Goal: Task Accomplishment & Management: Use online tool/utility

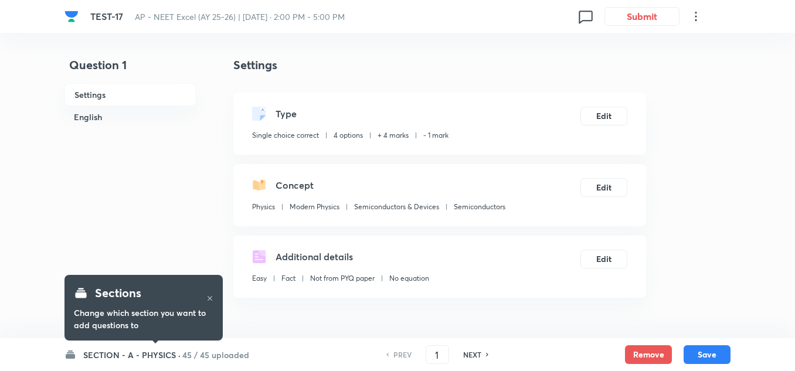
click at [106, 353] on h6 "SECTION - A - PHYSICS ·" at bounding box center [131, 355] width 97 height 12
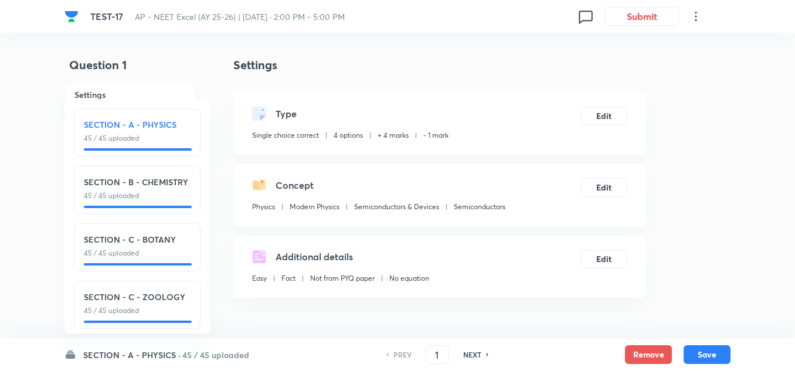
scroll to position [13, 0]
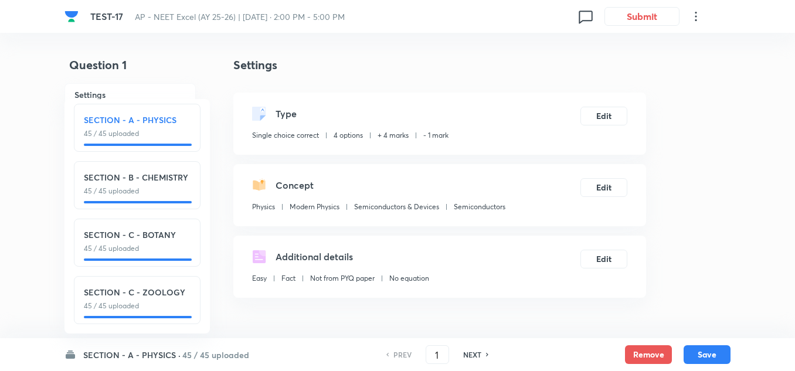
click at [128, 301] on p "45 / 45 uploaded" at bounding box center [137, 306] width 107 height 11
checkbox input "false"
type input "136"
checkbox input "true"
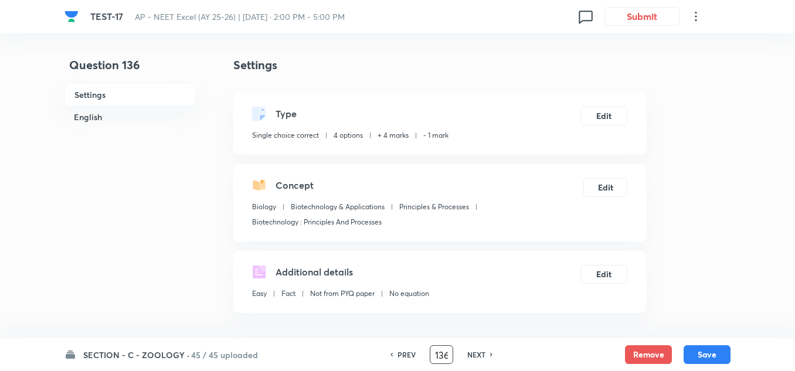
click at [441, 353] on input "136" at bounding box center [441, 355] width 22 height 21
type input "161"
checkbox input "true"
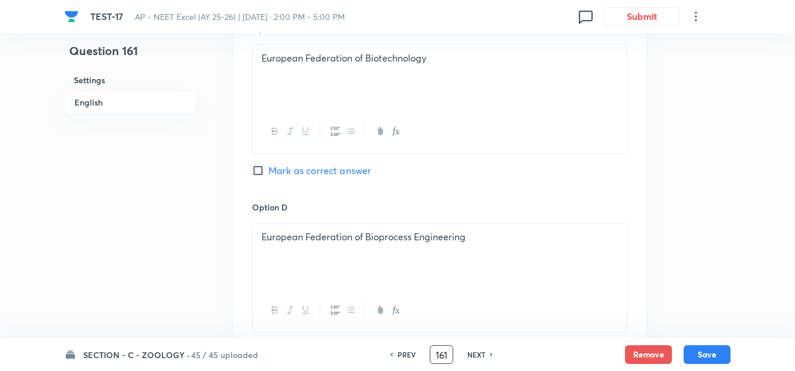
scroll to position [938, 0]
click at [294, 165] on span "Mark as correct answer" at bounding box center [319, 170] width 103 height 14
click at [268, 165] on input "Mark as correct answer" at bounding box center [260, 170] width 16 height 12
checkbox input "true"
checkbox input "false"
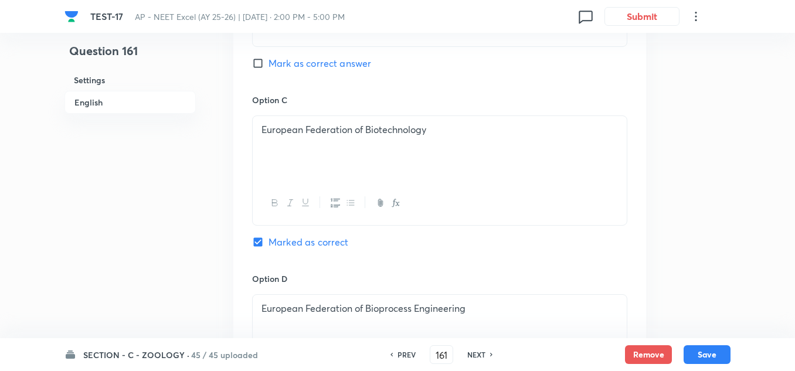
scroll to position [879, 0]
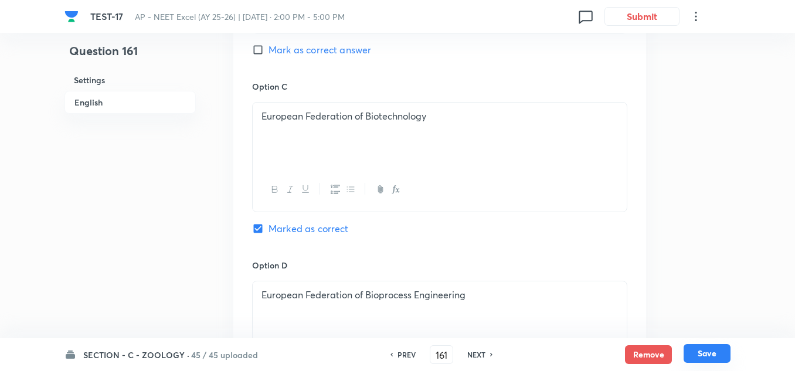
click at [704, 352] on button "Save" at bounding box center [706, 353] width 47 height 19
type input "162"
checkbox input "false"
checkbox input "true"
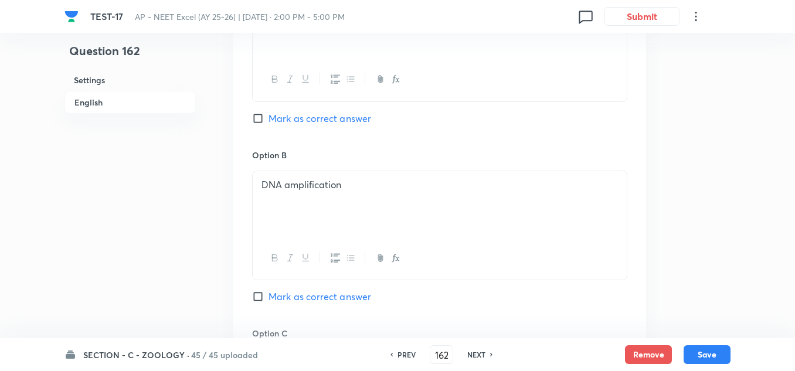
scroll to position [645, 0]
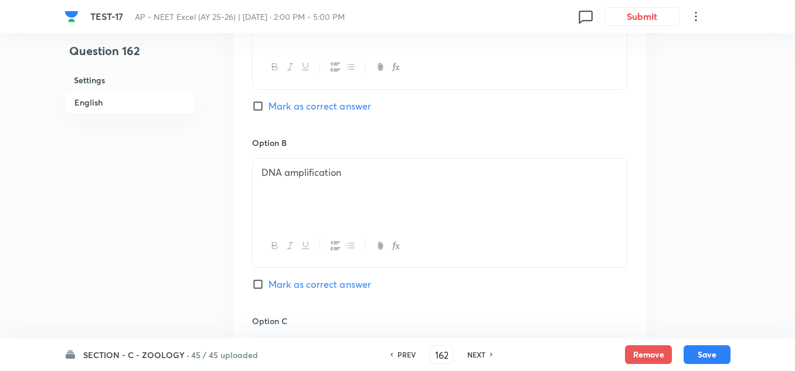
click at [298, 283] on span "Mark as correct answer" at bounding box center [319, 284] width 103 height 14
click at [268, 283] on input "Mark as correct answer" at bounding box center [260, 284] width 16 height 12
checkbox input "true"
checkbox input "false"
click at [707, 355] on button "Save" at bounding box center [706, 353] width 47 height 19
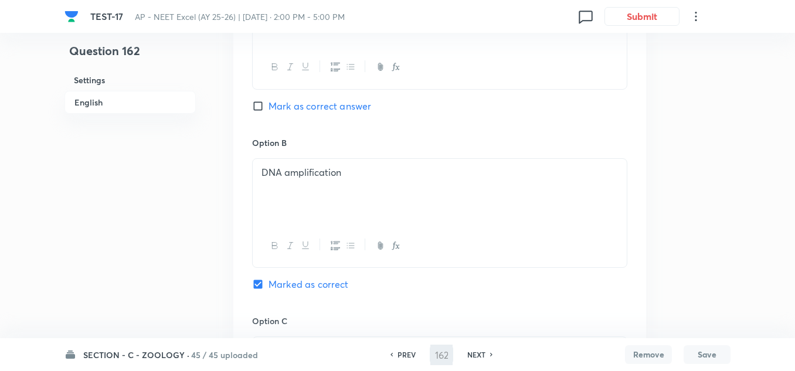
type input "163"
checkbox input "false"
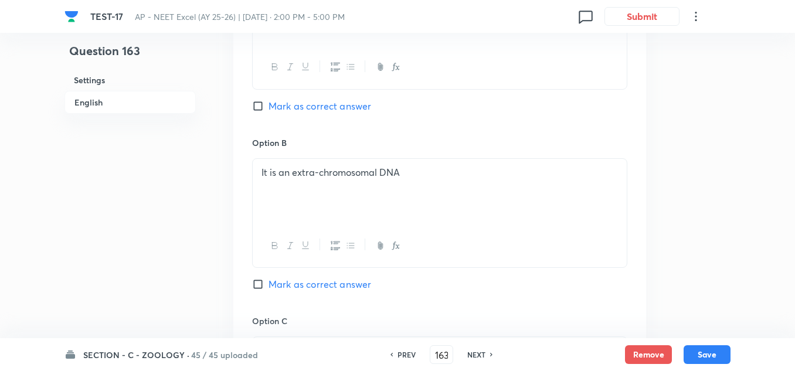
click at [482, 355] on h6 "NEXT" at bounding box center [476, 354] width 18 height 11
checkbox input "false"
type input "164"
checkbox input "true"
click at [482, 355] on h6 "NEXT" at bounding box center [476, 354] width 18 height 11
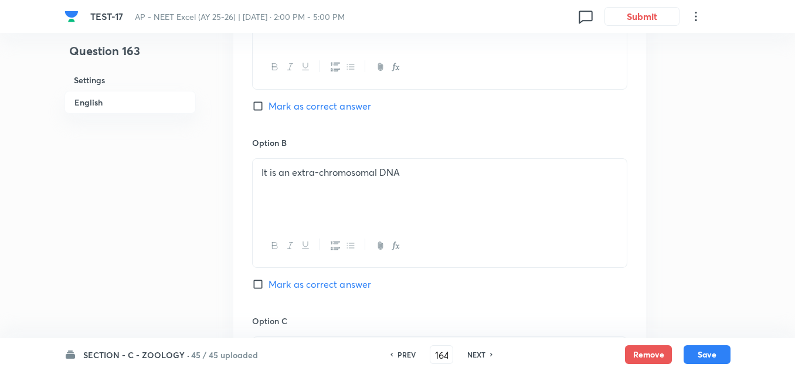
checkbox input "true"
checkbox input "false"
type input "165"
click at [482, 355] on h6 "NEXT" at bounding box center [476, 354] width 18 height 11
checkbox input "false"
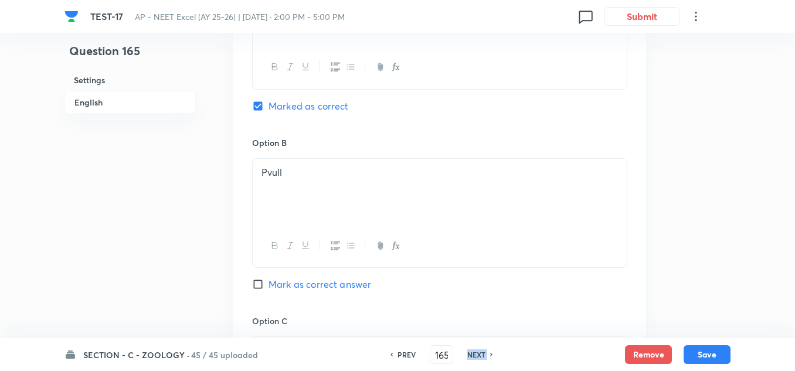
type input "166"
click at [482, 355] on h6 "NEXT" at bounding box center [476, 354] width 18 height 11
checkbox input "false"
type input "167"
click at [482, 355] on h6 "NEXT" at bounding box center [476, 354] width 18 height 11
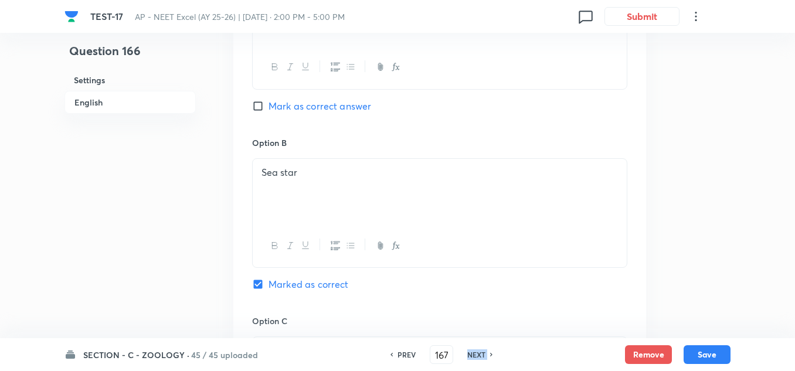
checkbox input "true"
type input "168"
click at [482, 355] on h6 "NEXT" at bounding box center [476, 354] width 18 height 11
checkbox input "true"
checkbox input "false"
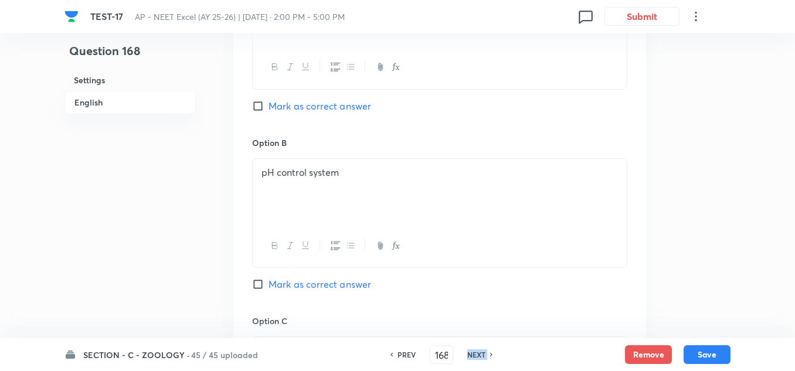
type input "169"
click at [482, 355] on h6 "NEXT" at bounding box center [476, 354] width 18 height 11
checkbox input "false"
type input "170"
checkbox input "true"
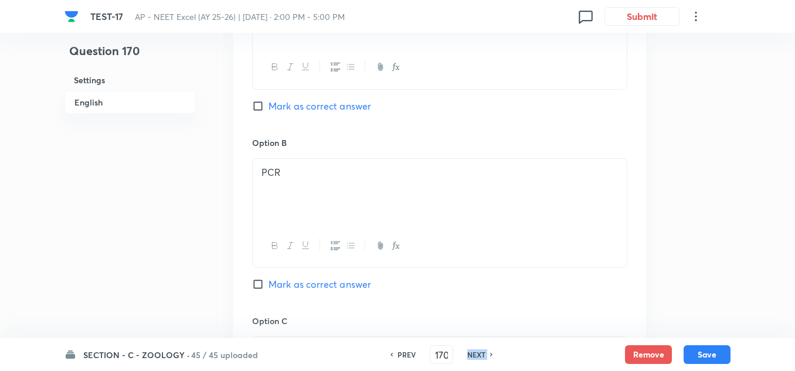
click at [482, 355] on h6 "NEXT" at bounding box center [476, 354] width 18 height 11
checkbox input "true"
checkbox input "false"
type input "171"
click at [482, 355] on h6 "NEXT" at bounding box center [476, 354] width 18 height 11
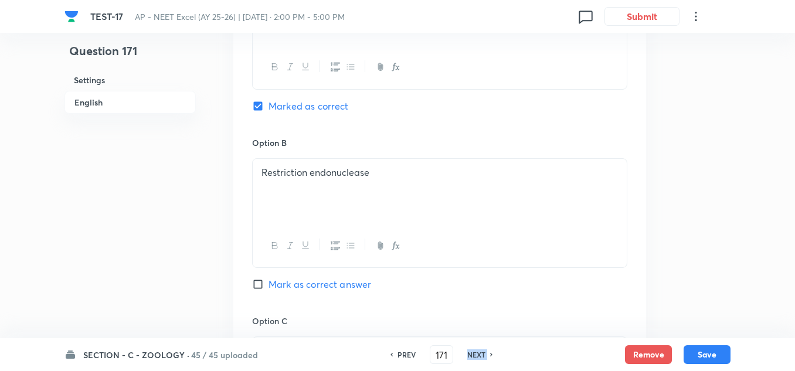
checkbox input "false"
checkbox input "true"
type input "172"
click at [482, 355] on h6 "NEXT" at bounding box center [476, 354] width 18 height 11
checkbox input "false"
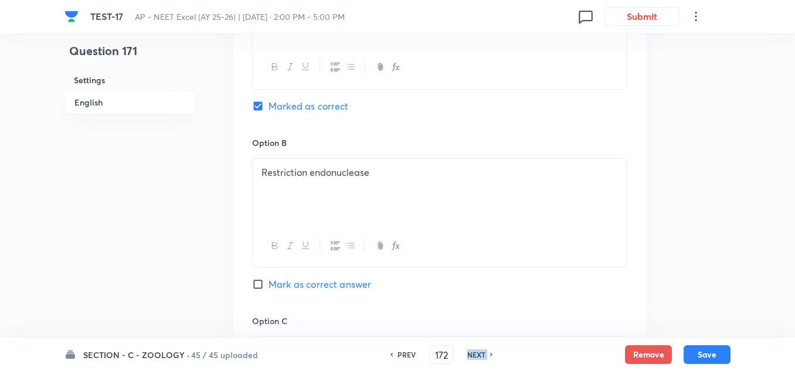
type input "173"
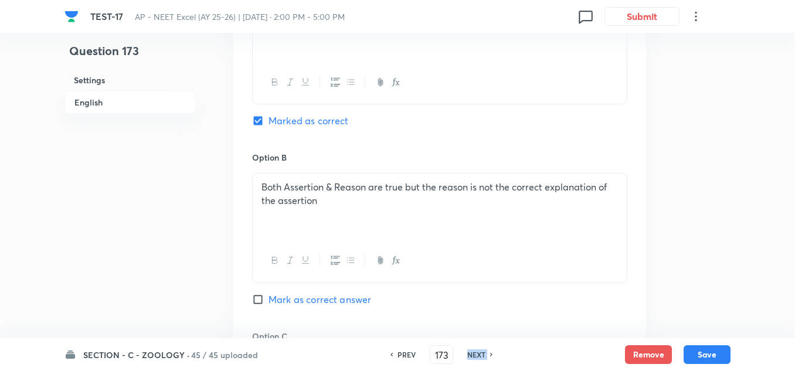
click at [482, 355] on h6 "NEXT" at bounding box center [476, 354] width 18 height 11
checkbox input "false"
type input "174"
checkbox input "true"
click at [482, 355] on h6 "NEXT" at bounding box center [476, 354] width 18 height 11
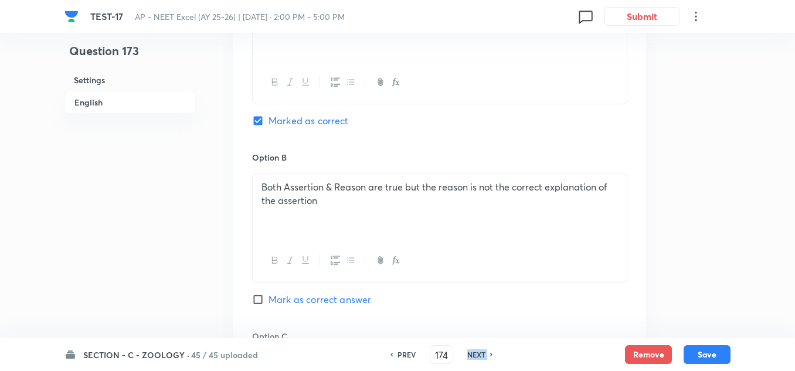
checkbox input "true"
checkbox input "false"
type input "175"
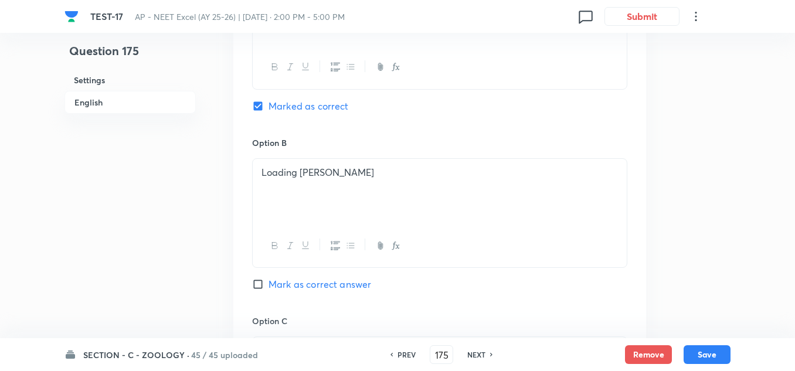
click at [405, 356] on h6 "PREV" at bounding box center [406, 354] width 18 height 11
checkbox input "false"
checkbox input "true"
type input "174"
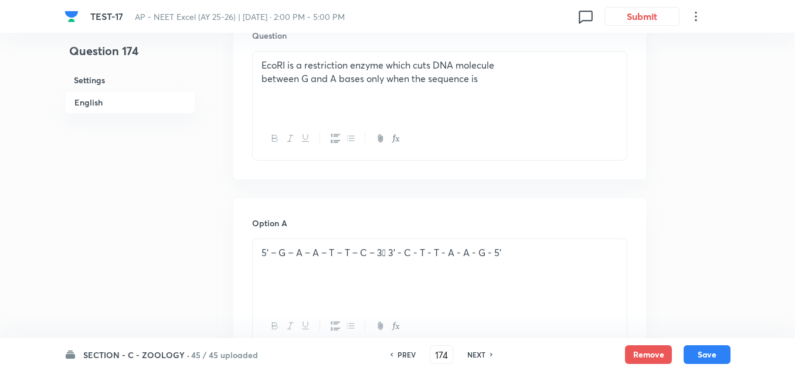
scroll to position [528, 0]
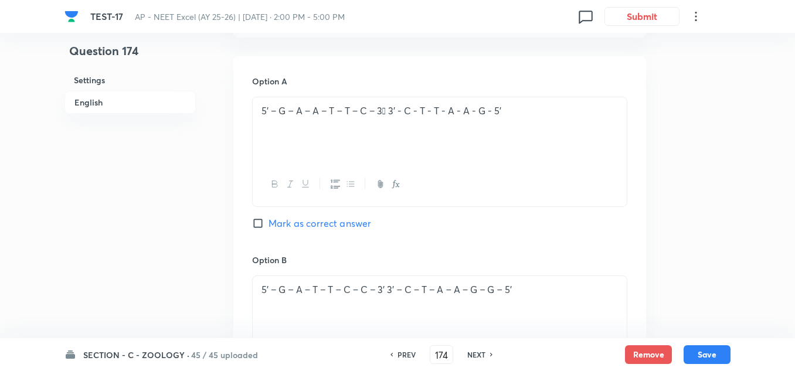
click at [268, 223] on input "Mark as correct answer" at bounding box center [260, 223] width 16 height 12
checkbox input "true"
checkbox input "false"
click at [717, 351] on button "Save" at bounding box center [706, 353] width 47 height 19
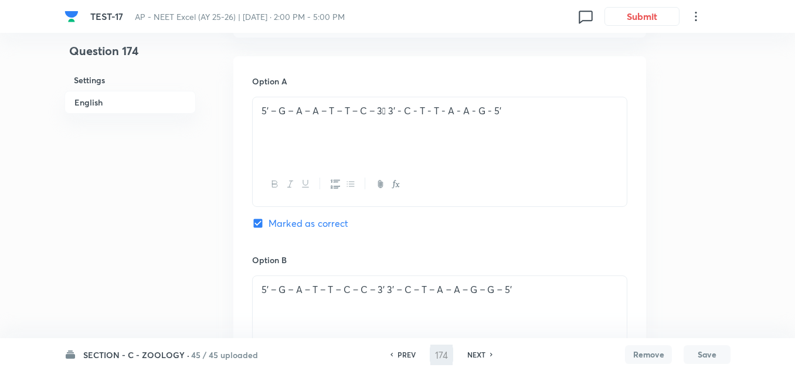
type input "175"
checkbox input "true"
